Goal: Task Accomplishment & Management: Use online tool/utility

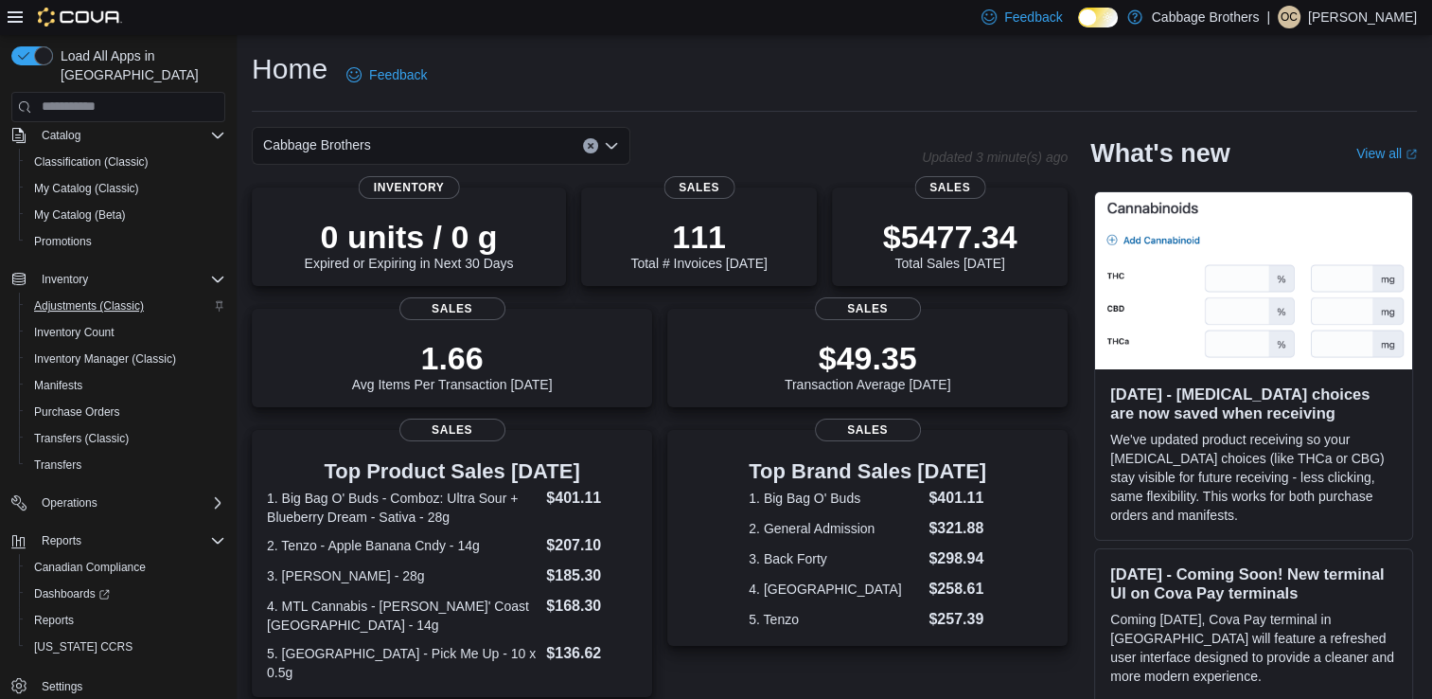
scroll to position [179, 0]
click at [60, 613] on span "Reports" at bounding box center [54, 620] width 40 height 15
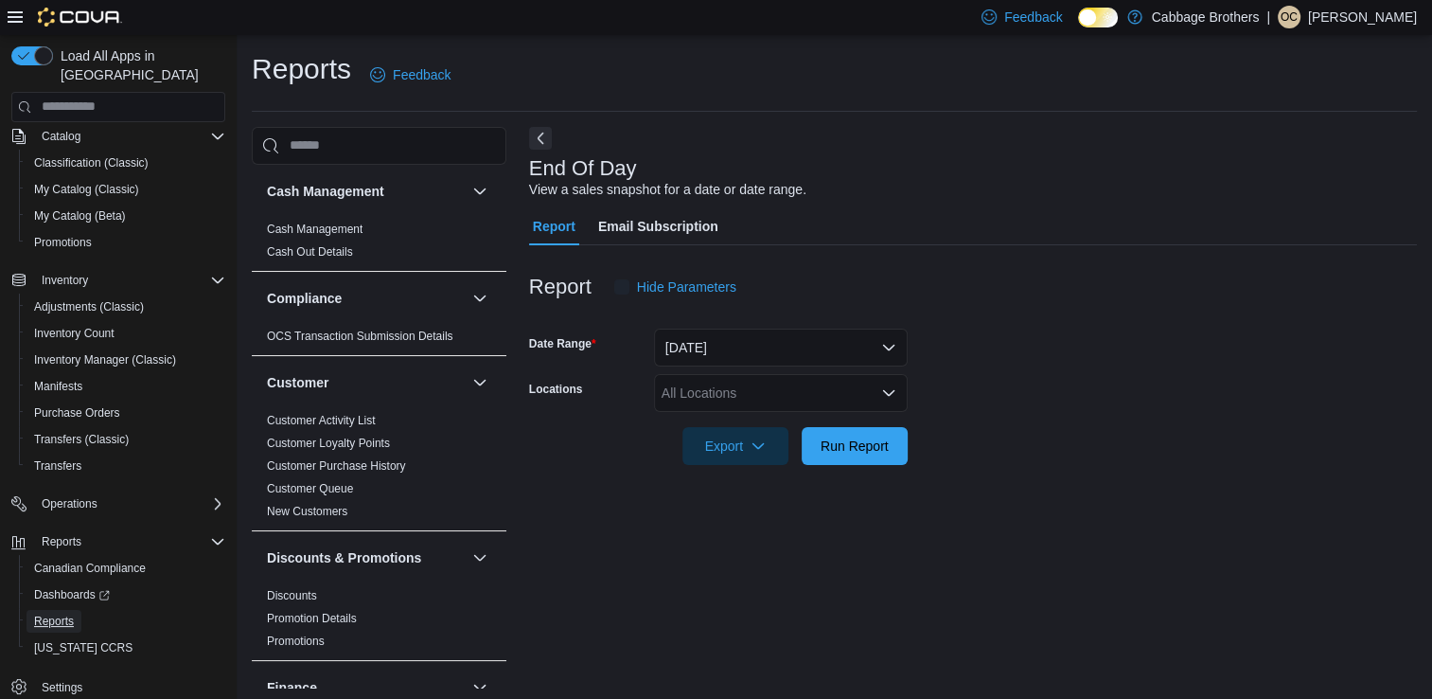
scroll to position [5, 0]
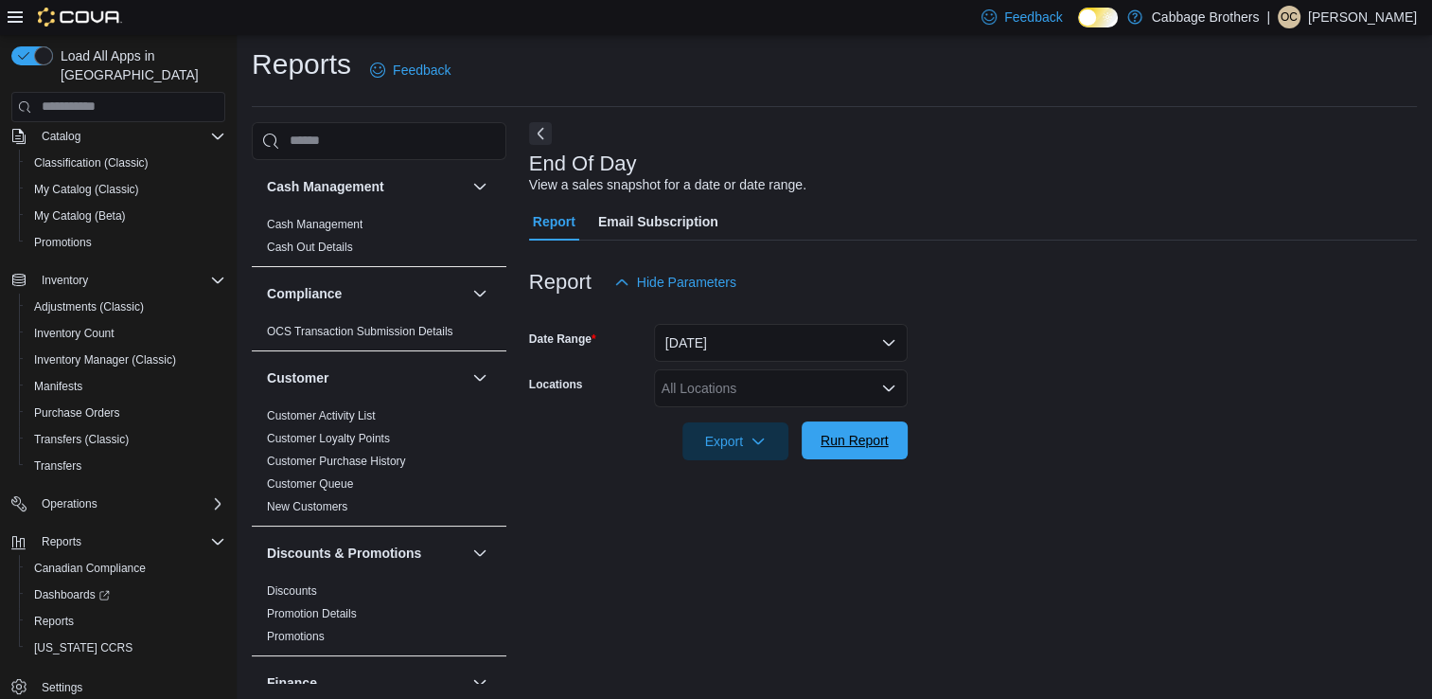
click at [855, 437] on span "Run Report" at bounding box center [855, 440] width 68 height 19
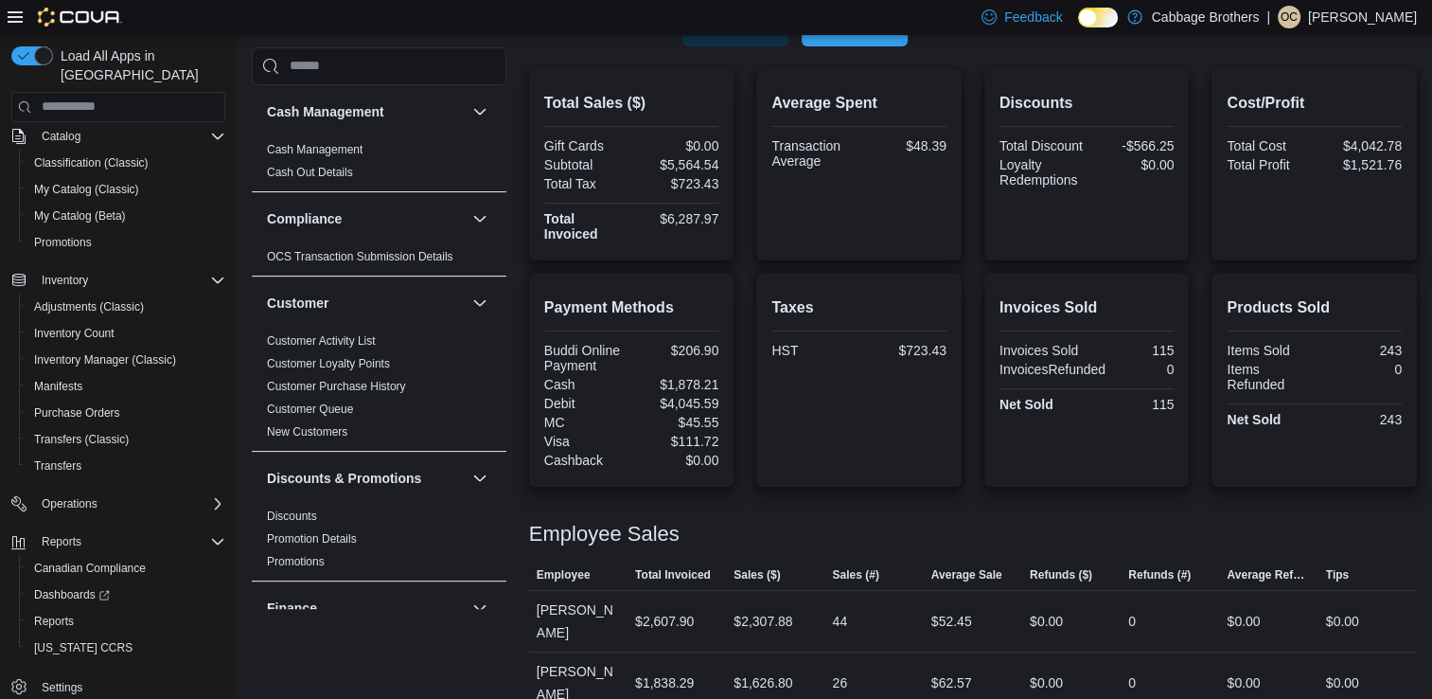
scroll to position [307, 0]
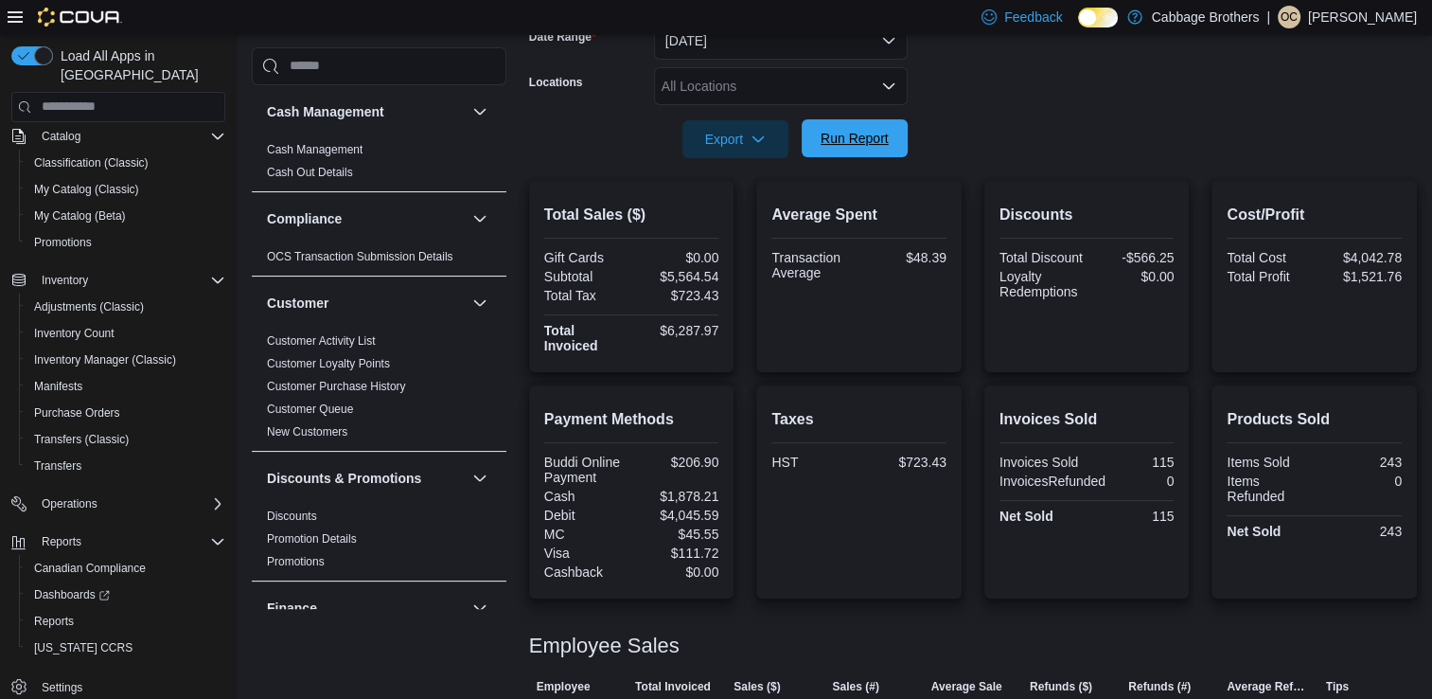
click at [841, 139] on span "Run Report" at bounding box center [855, 138] width 68 height 19
click at [1085, 165] on div at bounding box center [973, 169] width 888 height 23
click at [873, 133] on span "Run Report" at bounding box center [855, 138] width 68 height 19
